Goal: Transaction & Acquisition: Purchase product/service

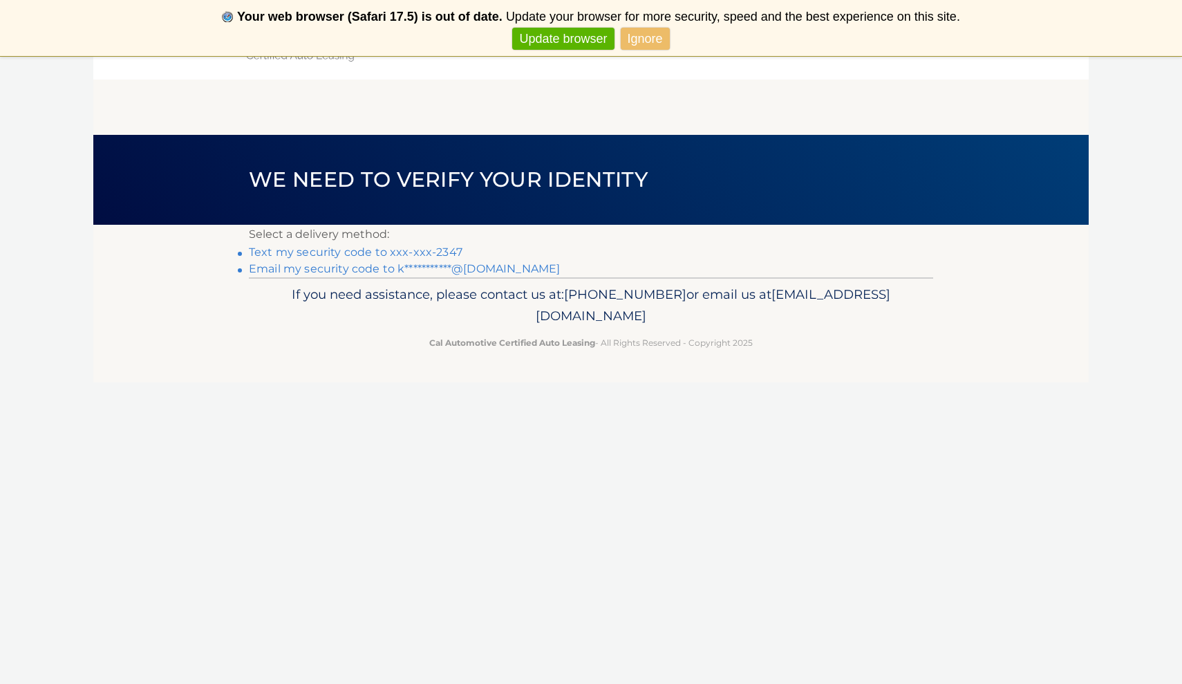
click at [578, 37] on link "Update browser" at bounding box center [563, 39] width 102 height 23
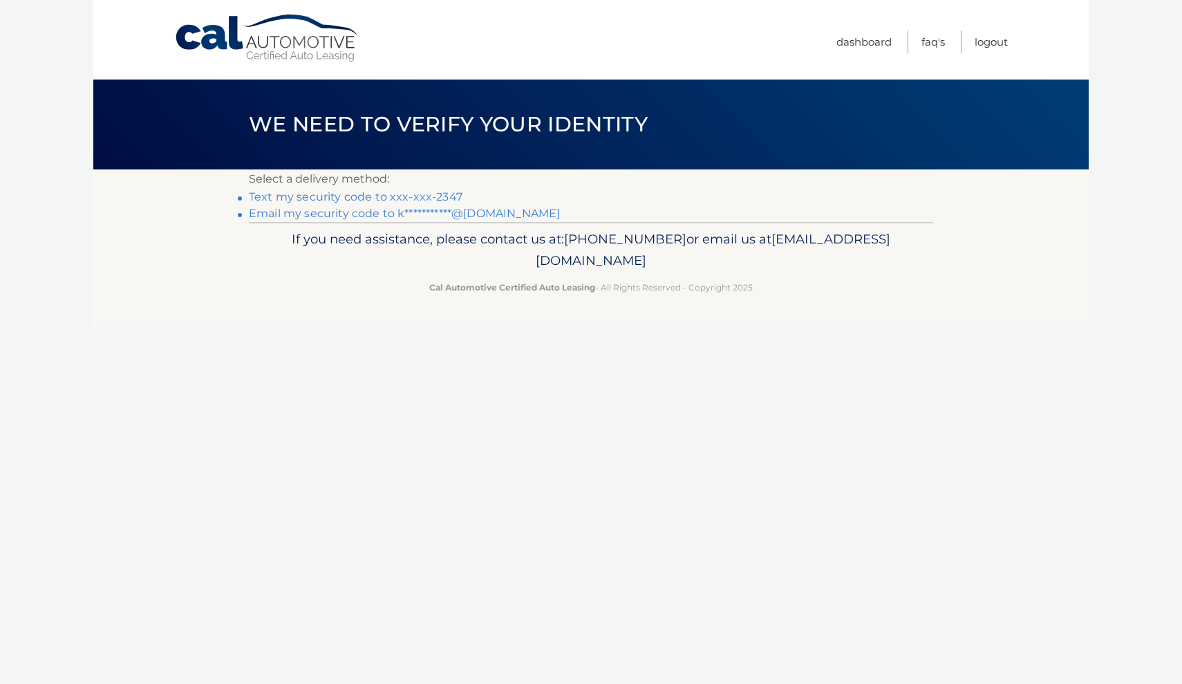
click at [422, 195] on link "Text my security code to xxx-xxx-2347" at bounding box center [356, 196] width 214 height 13
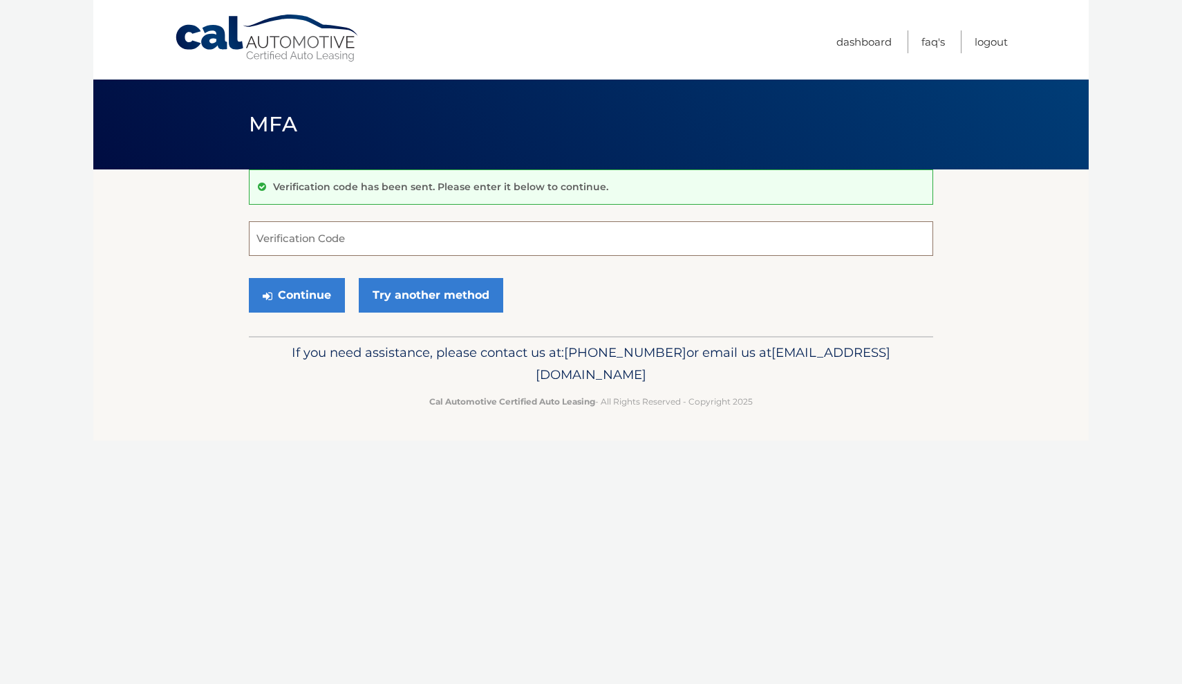
click at [398, 243] on input "Verification Code" at bounding box center [591, 238] width 685 height 35
type input "142016"
click at [318, 295] on button "Continue" at bounding box center [297, 295] width 96 height 35
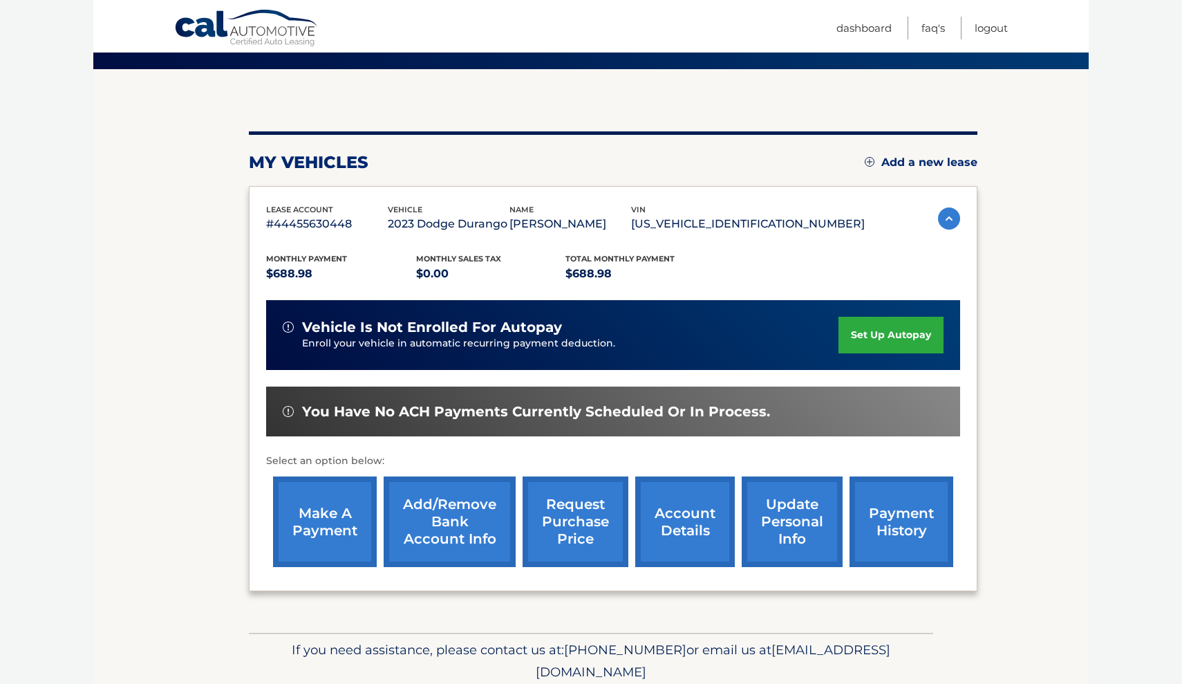
scroll to position [112, 0]
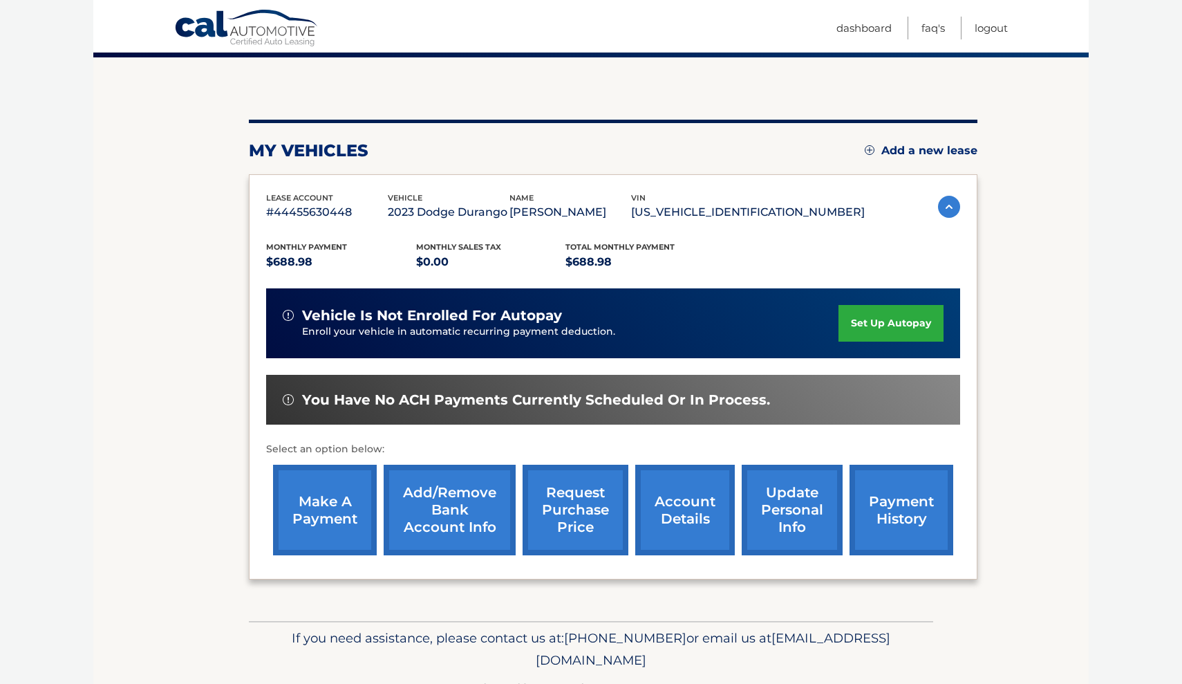
click at [351, 516] on link "make a payment" at bounding box center [325, 510] width 104 height 91
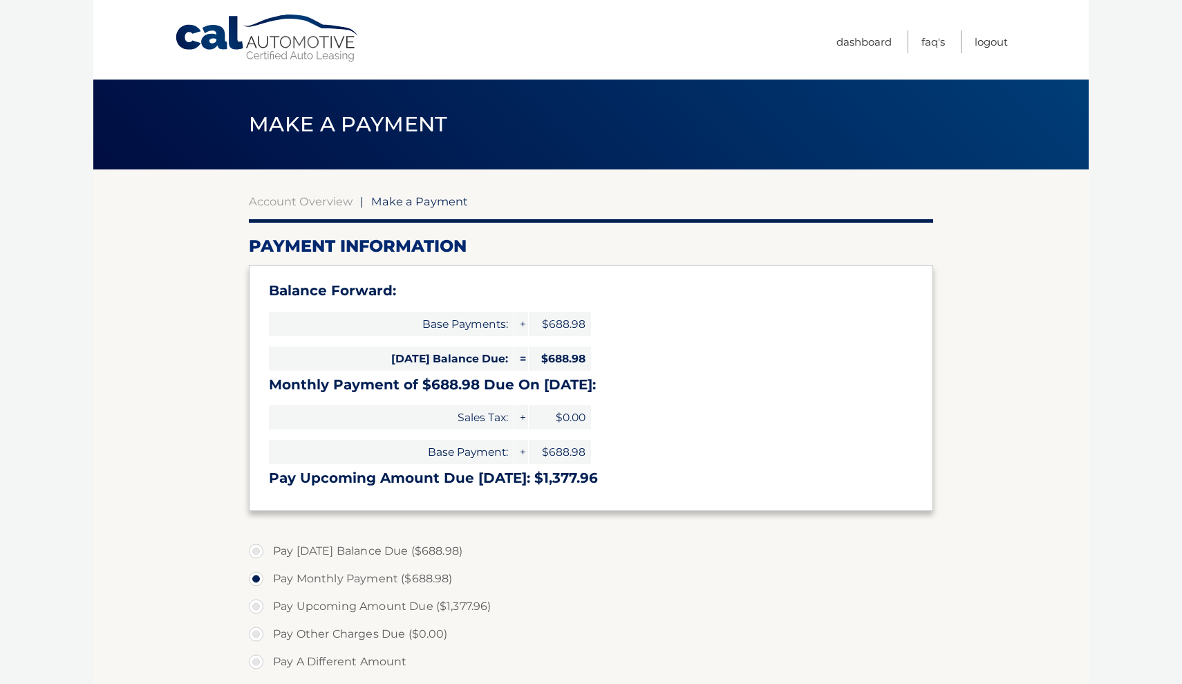
select select "MWU0OWM4ODItMDljYi00OTUyLWE0ZDMtNTNlOTNmMGFiYjE1"
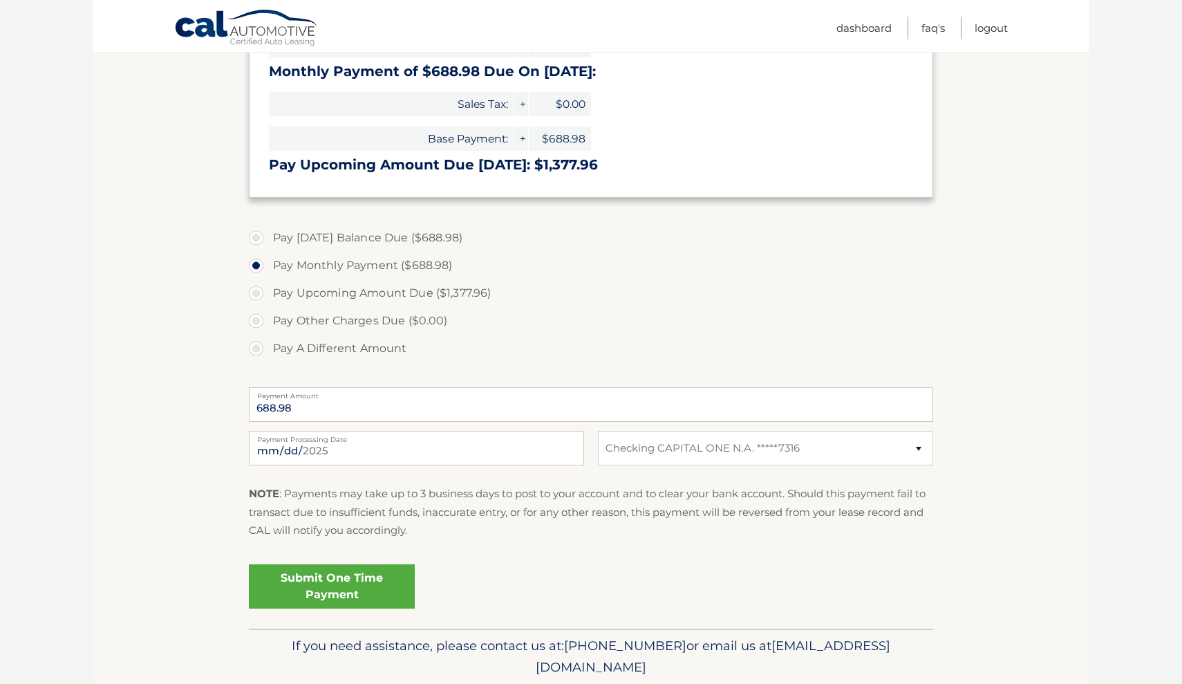
scroll to position [319, 0]
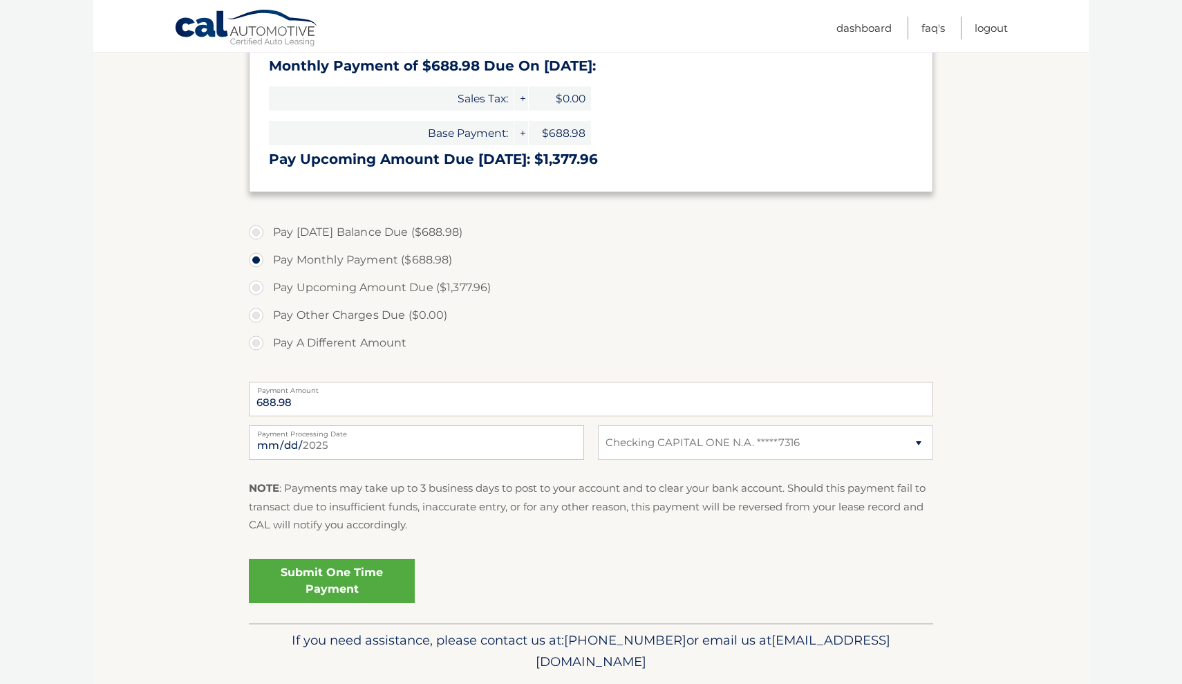
click at [367, 566] on link "Submit One Time Payment" at bounding box center [332, 581] width 166 height 44
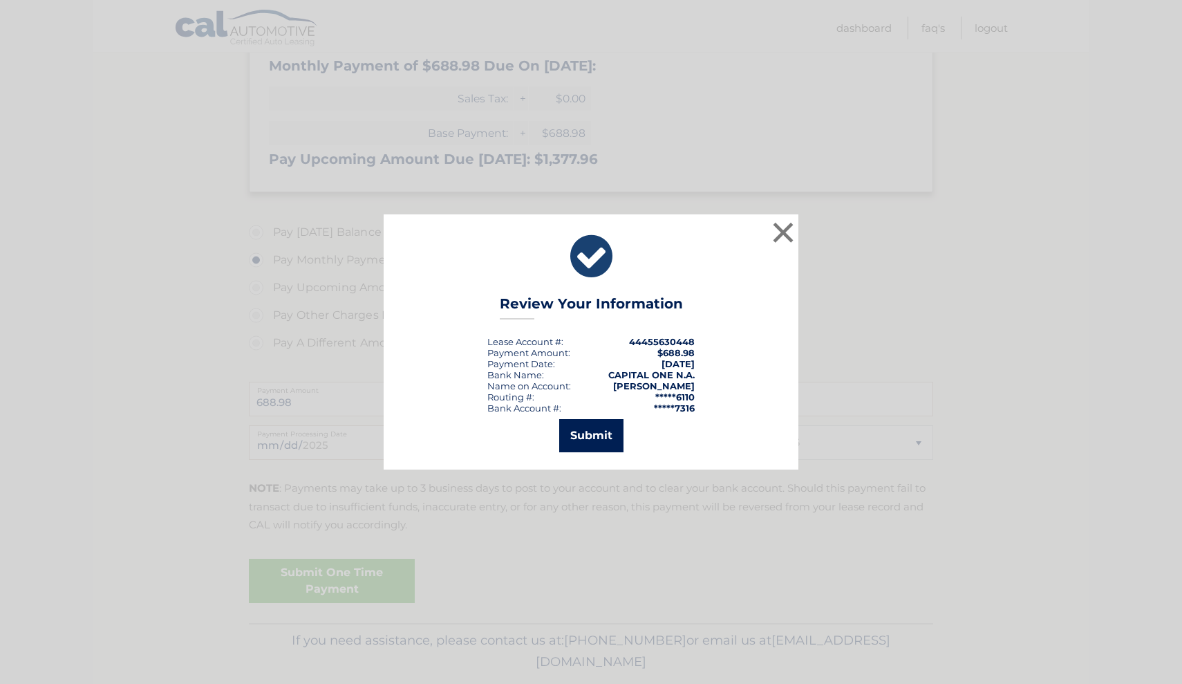
click at [602, 446] on button "Submit" at bounding box center [591, 435] width 64 height 33
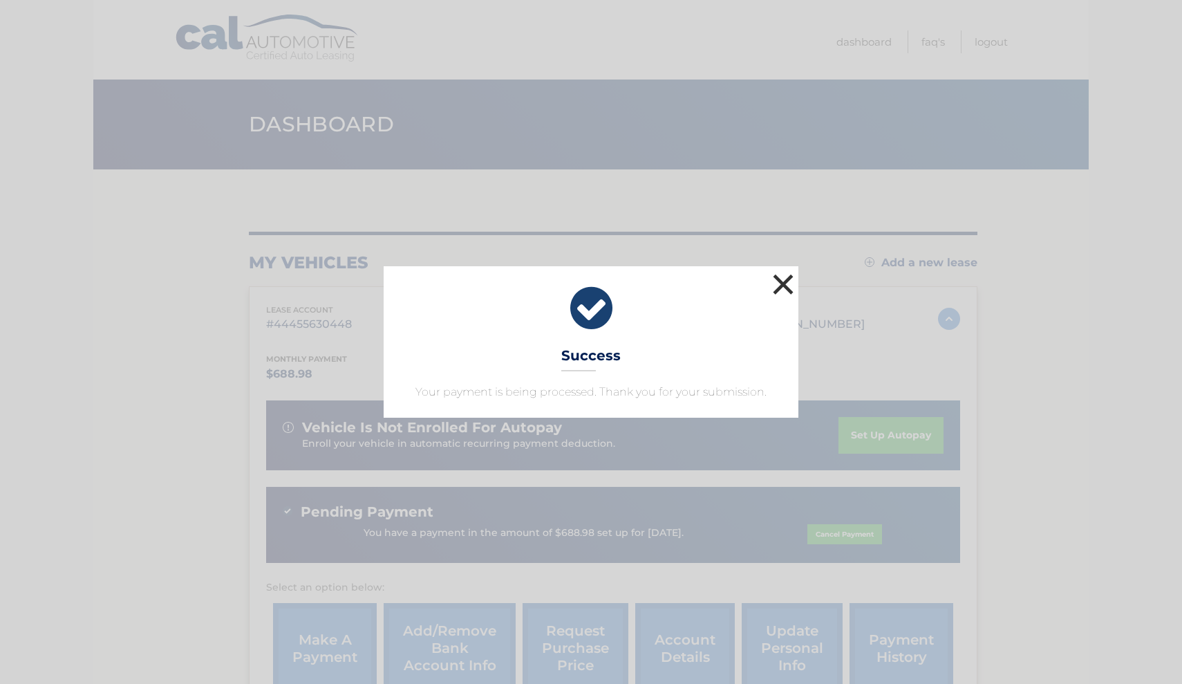
click at [783, 288] on button "×" at bounding box center [784, 284] width 28 height 28
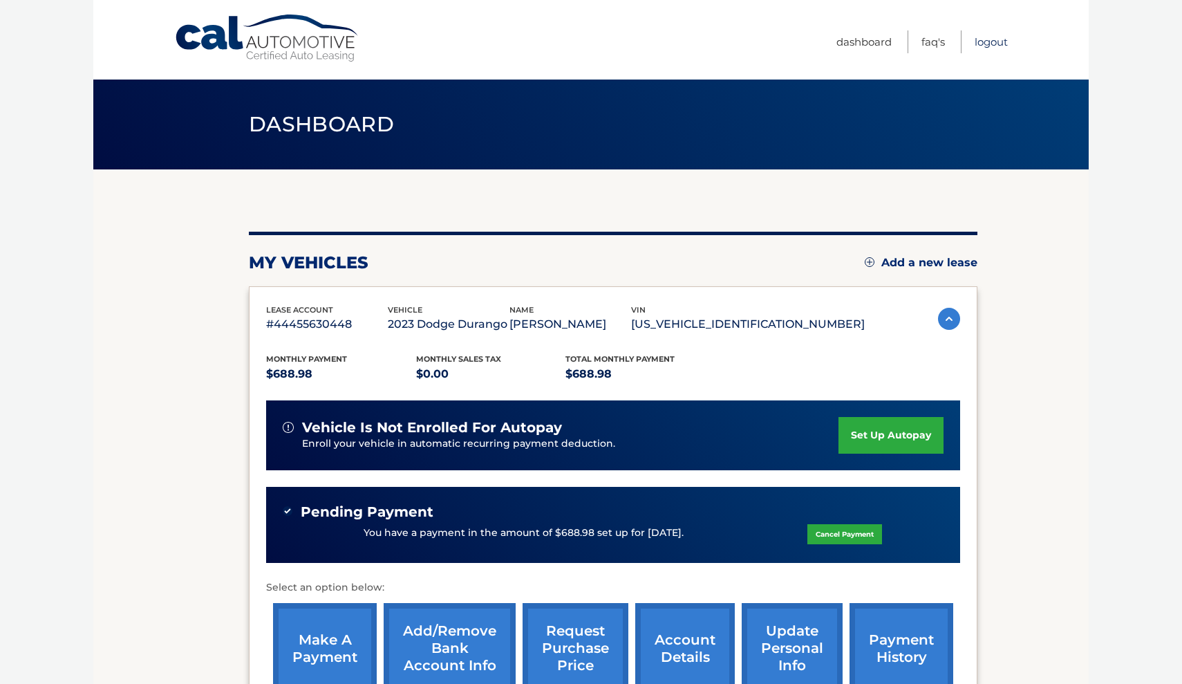
click at [989, 43] on link "Logout" at bounding box center [991, 41] width 33 height 23
